Goal: Task Accomplishment & Management: Use online tool/utility

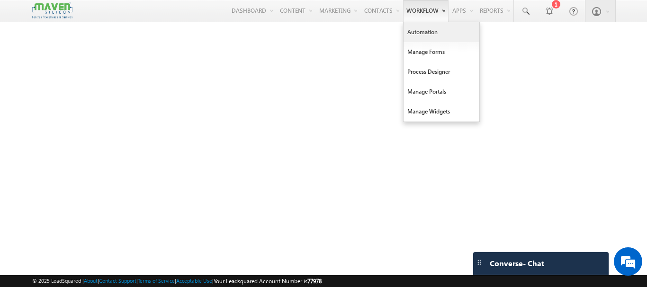
click at [414, 36] on link "Automation" at bounding box center [441, 32] width 76 height 20
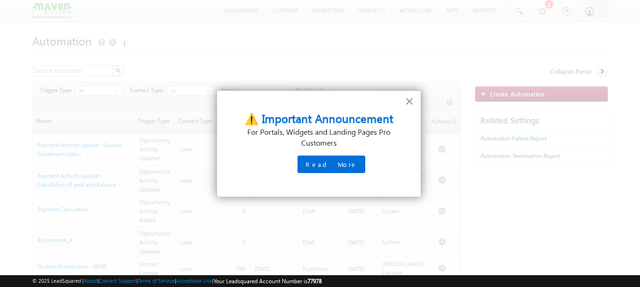
click at [409, 101] on button "×" at bounding box center [409, 101] width 9 height 15
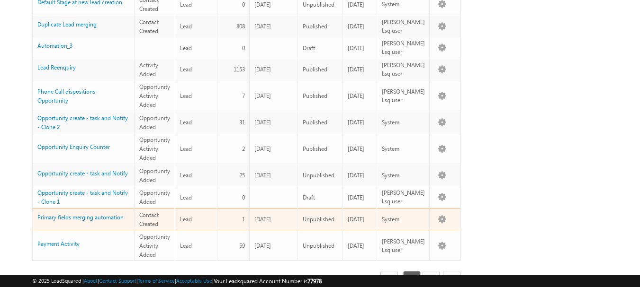
scroll to position [573, 0]
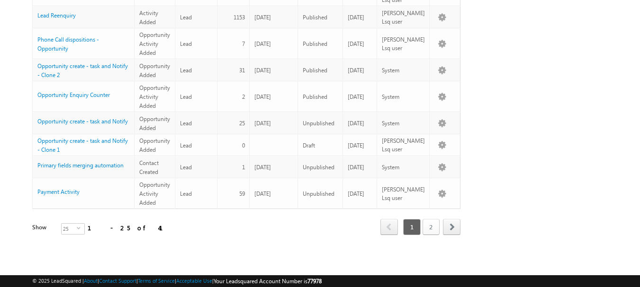
click at [430, 219] on link "2" at bounding box center [430, 227] width 17 height 16
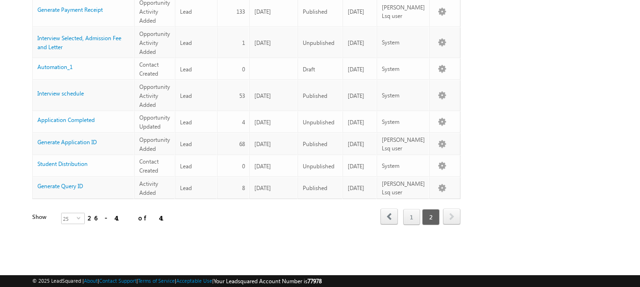
scroll to position [323, 0]
click at [411, 209] on link "1" at bounding box center [411, 217] width 17 height 16
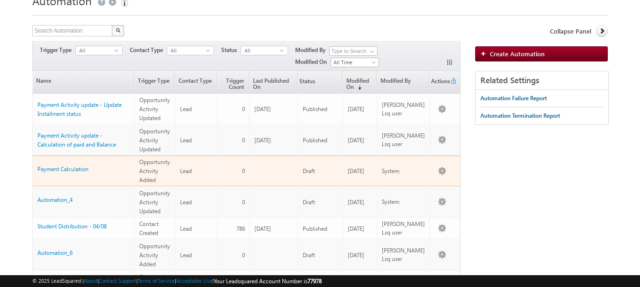
scroll to position [39, 0]
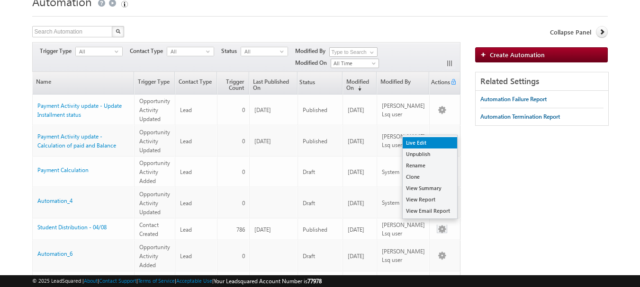
click at [415, 144] on link "Live Edit" at bounding box center [429, 142] width 54 height 11
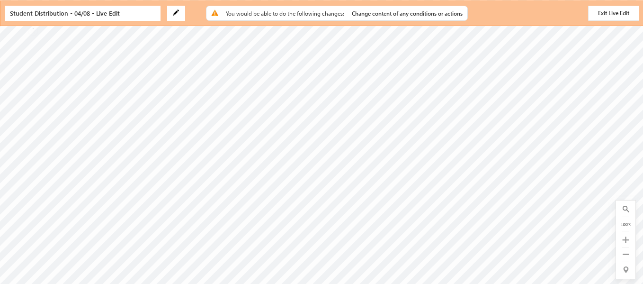
scroll to position [145, 24]
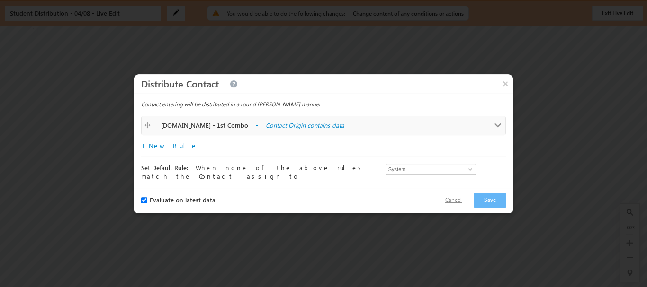
click at [457, 197] on button "Cancel" at bounding box center [454, 201] width 36 height 14
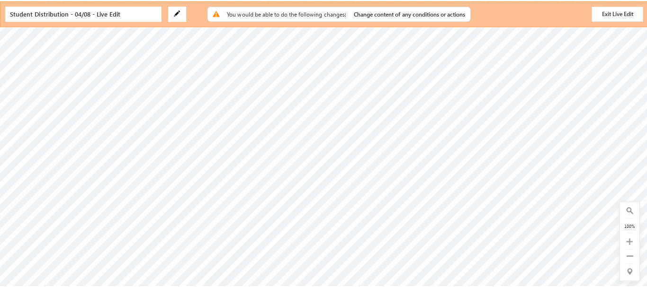
scroll to position [287, 69]
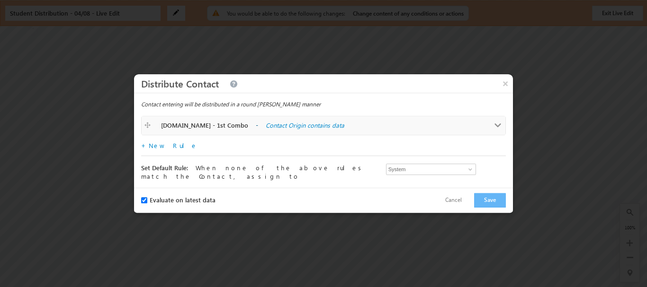
click at [266, 128] on label "Contact Origin contains data" at bounding box center [360, 125] width 189 height 9
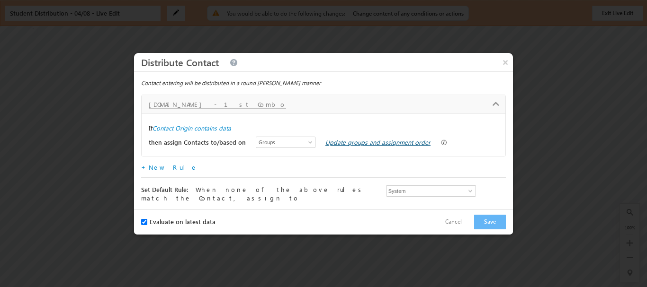
click at [348, 146] on link "Update groups and assignment order" at bounding box center [377, 142] width 105 height 8
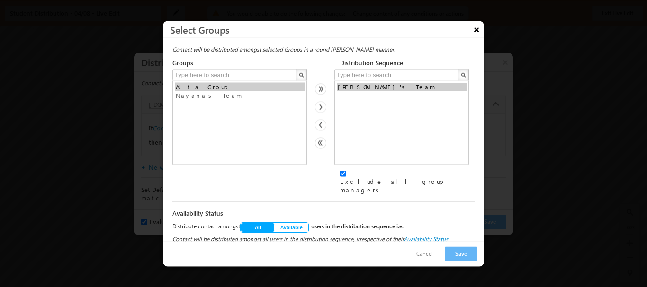
click at [477, 32] on button "×" at bounding box center [476, 29] width 15 height 17
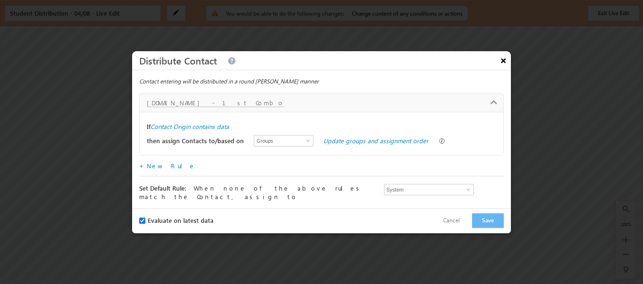
click at [500, 64] on button "×" at bounding box center [503, 60] width 15 height 17
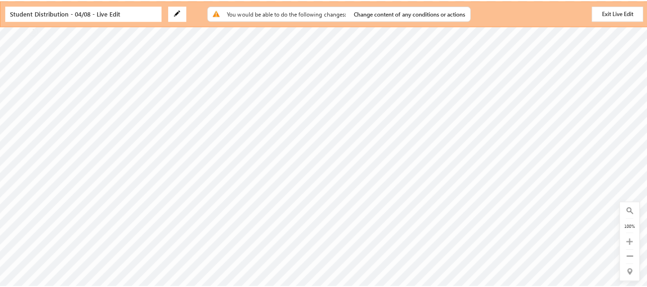
scroll to position [192, 406]
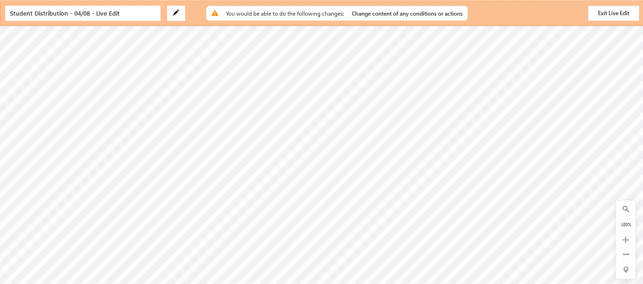
checkbox input "true"
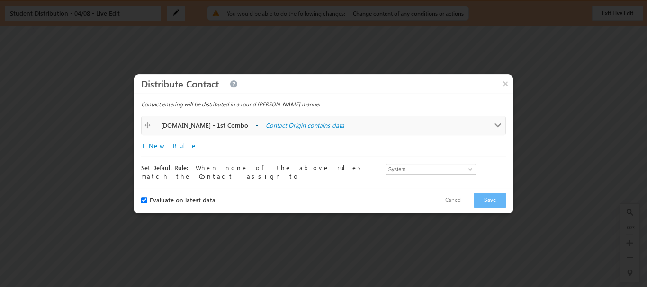
click at [266, 127] on label "Contact Origin contains data" at bounding box center [360, 125] width 189 height 9
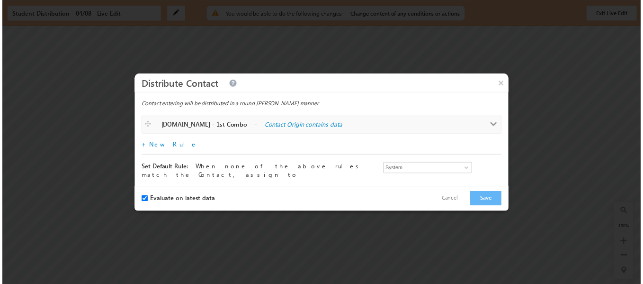
scroll to position [0, 0]
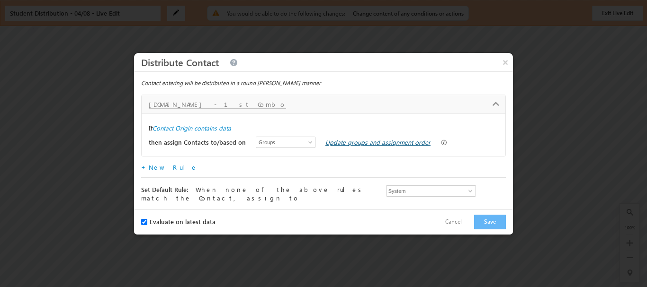
click at [348, 141] on link "Update groups and assignment order" at bounding box center [377, 142] width 105 height 8
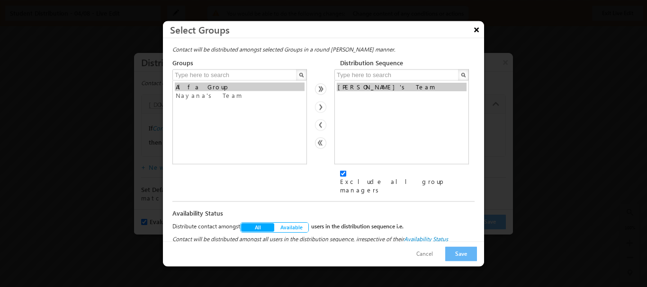
click at [477, 29] on button "×" at bounding box center [476, 29] width 15 height 17
